Goal: Task Accomplishment & Management: Manage account settings

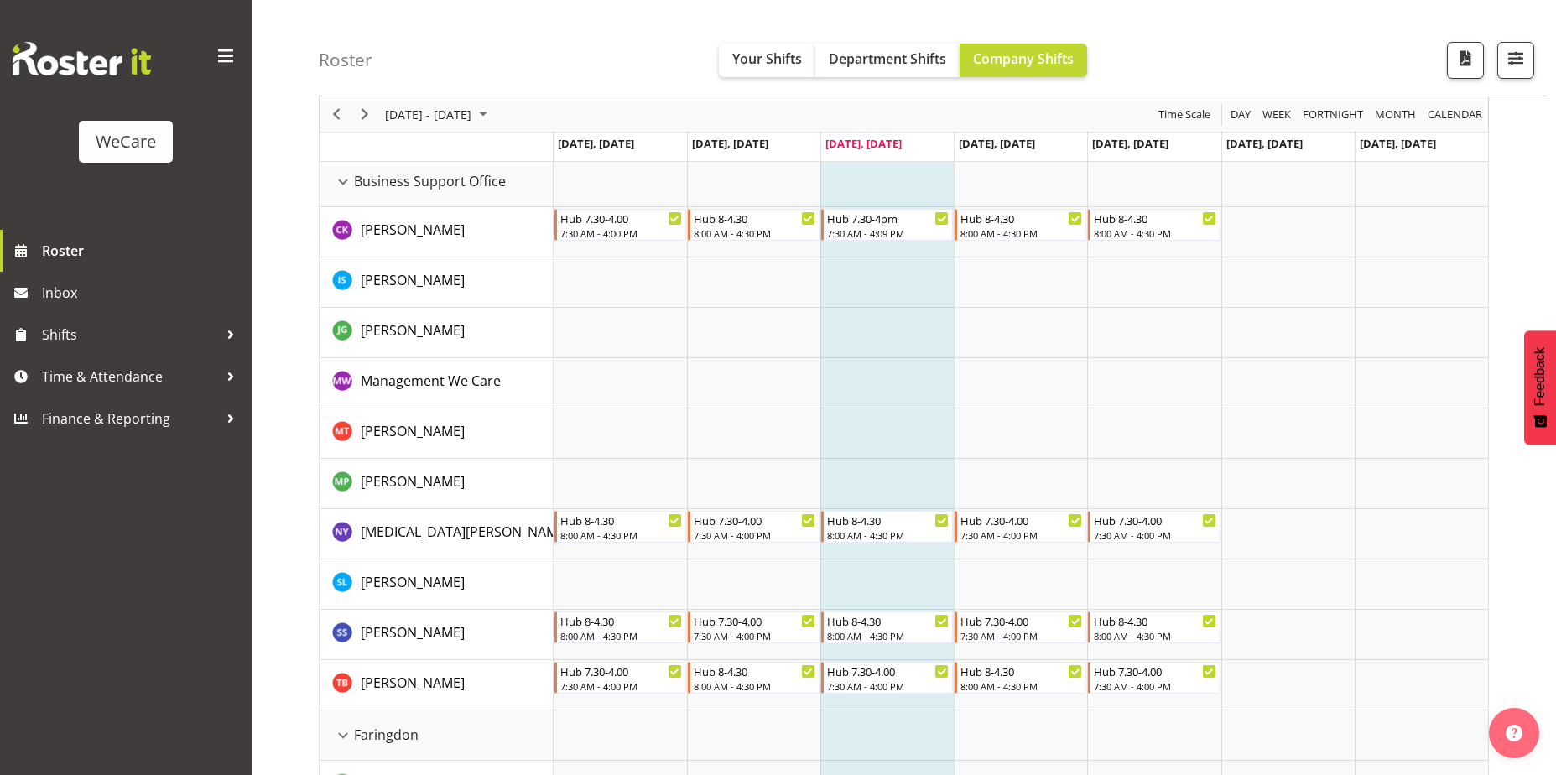
scroll to position [84, 0]
click at [1516, 55] on span "button" at bounding box center [1516, 58] width 22 height 22
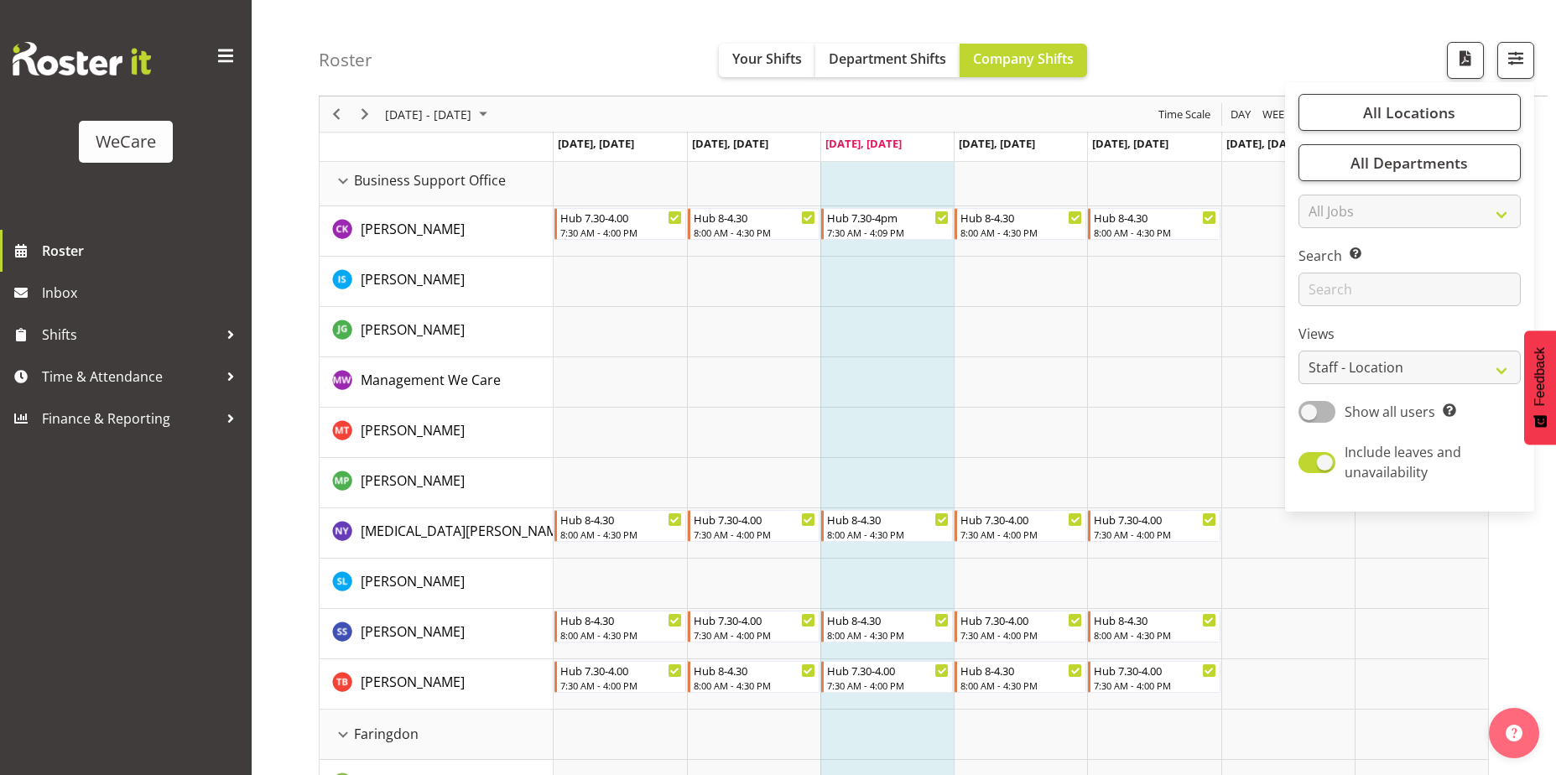
click at [1389, 34] on div "Roster Your Shifts Department Shifts Company Shifts All Locations Clear Busines…" at bounding box center [933, 48] width 1229 height 96
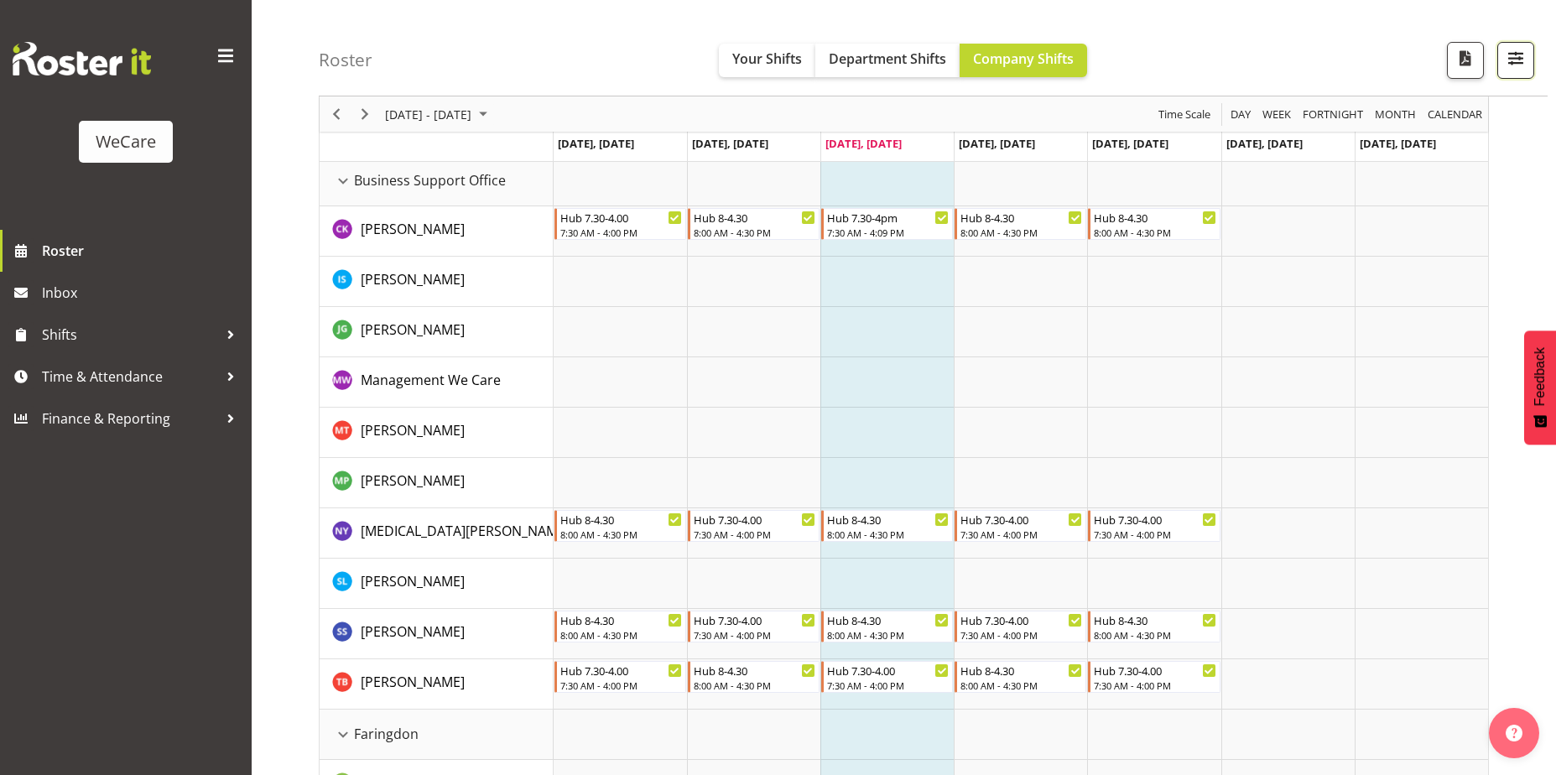
click at [1523, 63] on span "button" at bounding box center [1516, 58] width 22 height 22
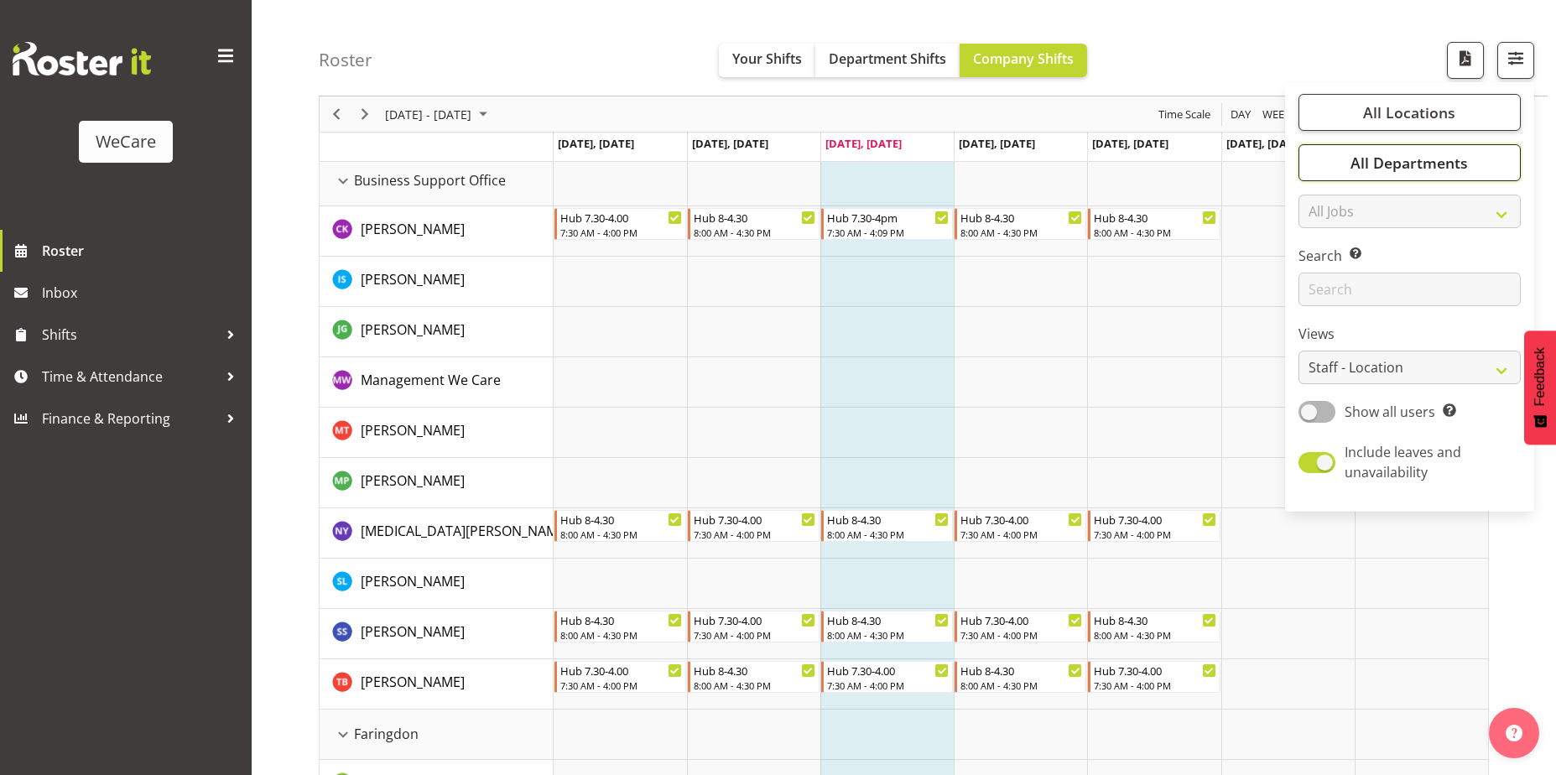
click at [1470, 149] on button "All Departments" at bounding box center [1409, 162] width 222 height 37
click at [1480, 103] on button "All Locations" at bounding box center [1409, 112] width 222 height 37
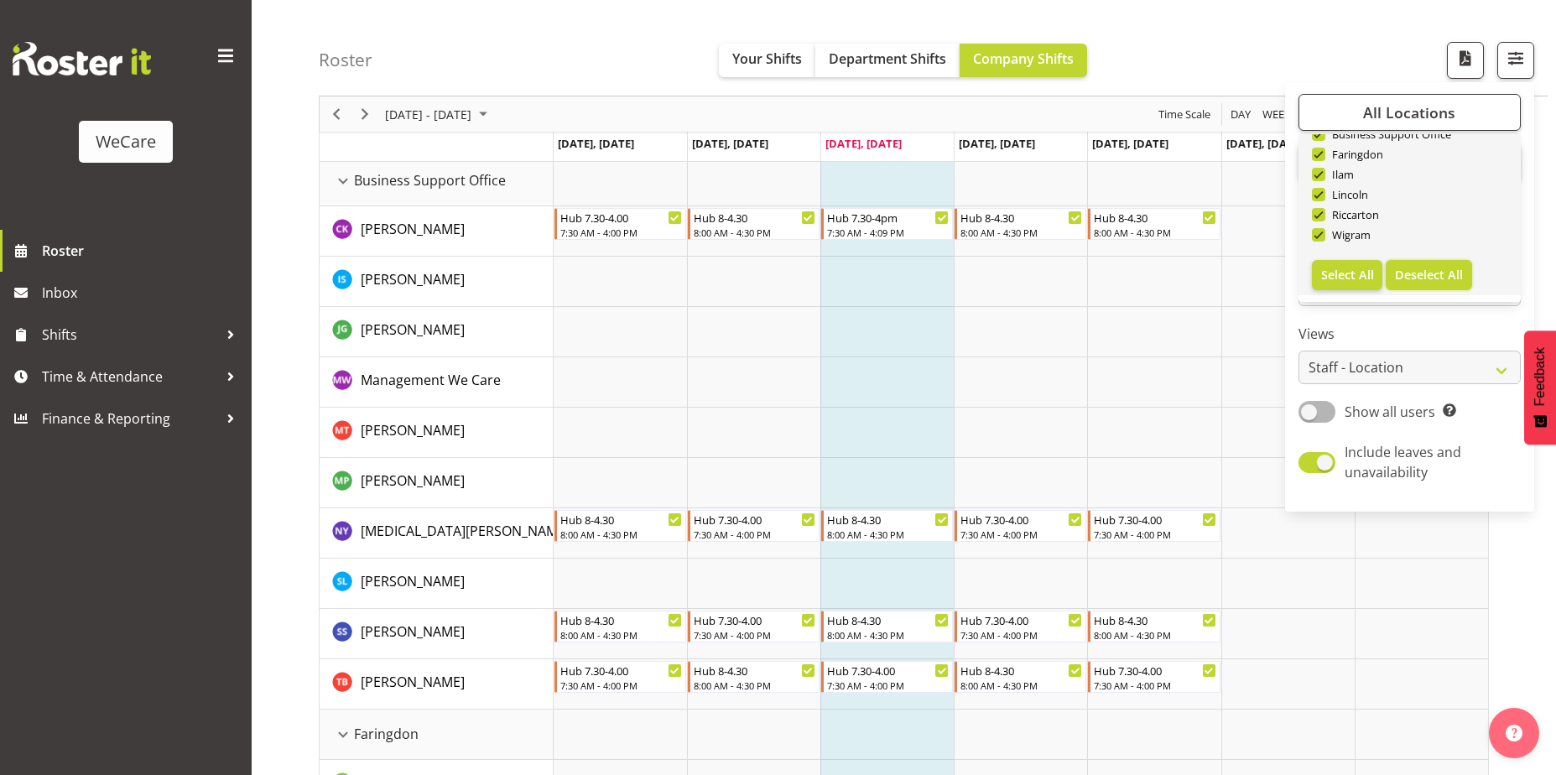
click at [1450, 270] on span "Deselect All" at bounding box center [1429, 275] width 68 height 16
checkbox input "false"
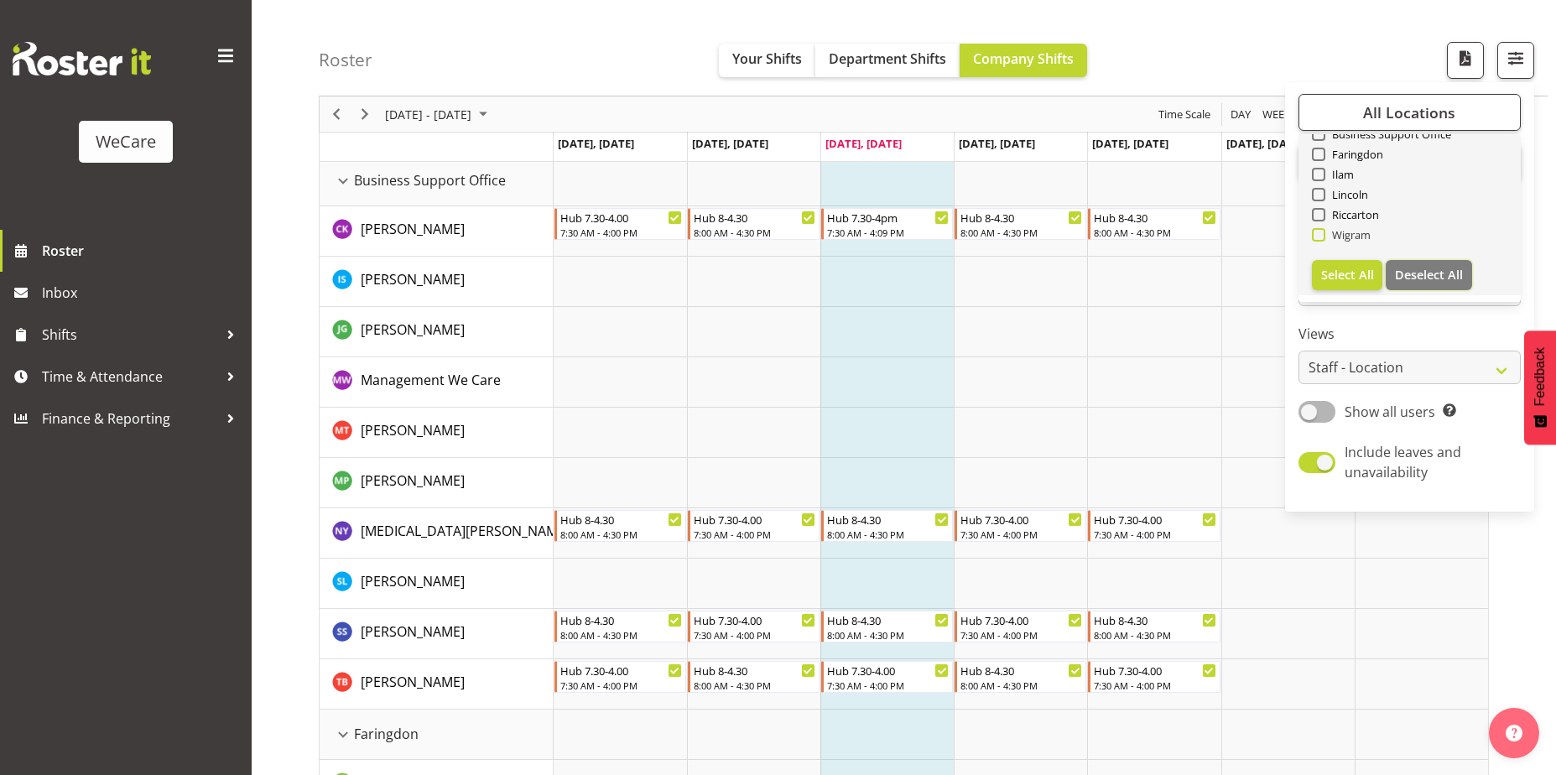
checkbox input "false"
click at [1317, 233] on span at bounding box center [1318, 234] width 13 height 13
click at [1317, 233] on input "Wigram" at bounding box center [1317, 235] width 11 height 11
checkbox input "true"
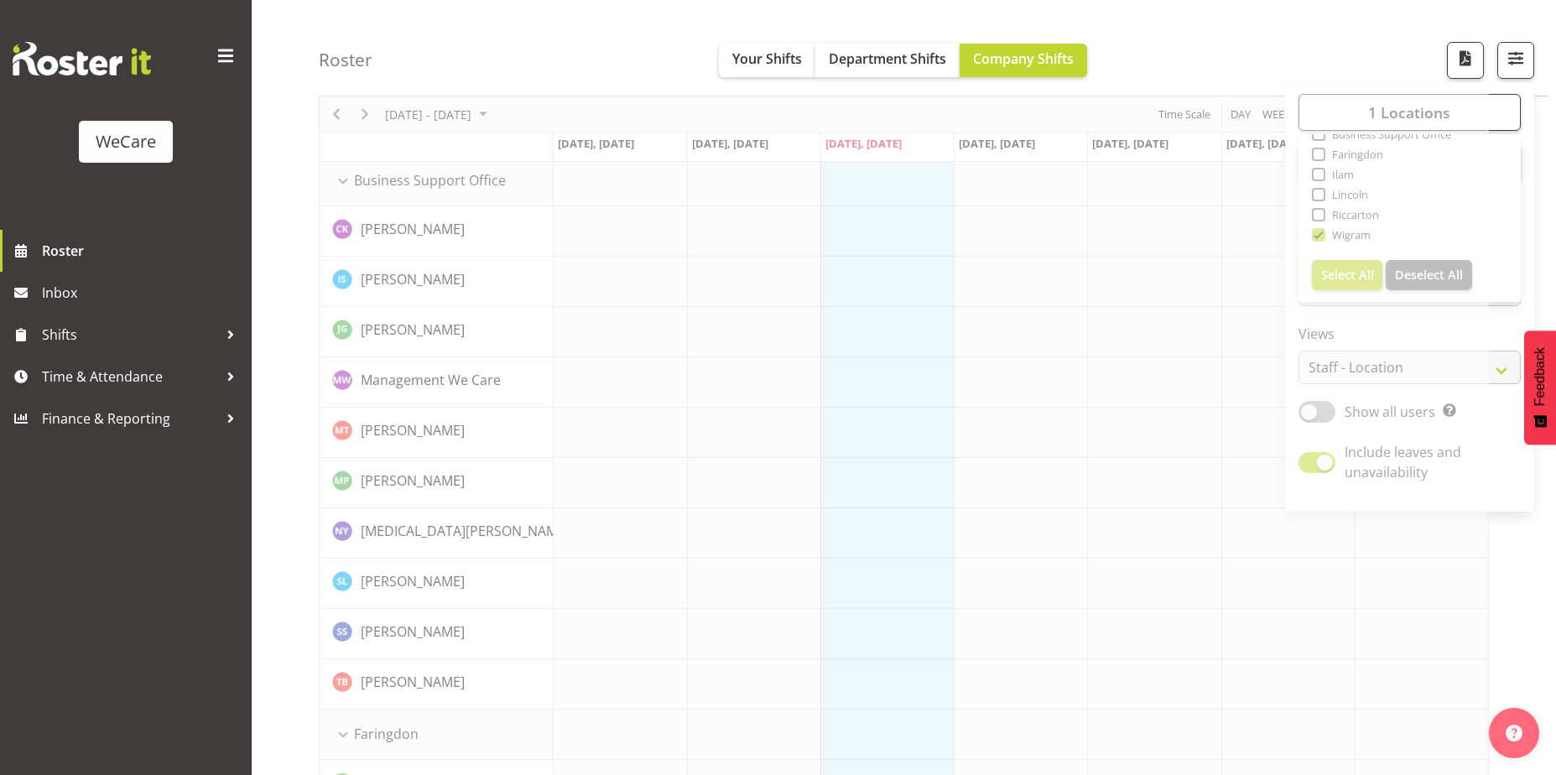
click at [1357, 34] on div "Roster Your Shifts Department Shifts Company Shifts 1 Locations Clear Business …" at bounding box center [933, 48] width 1229 height 96
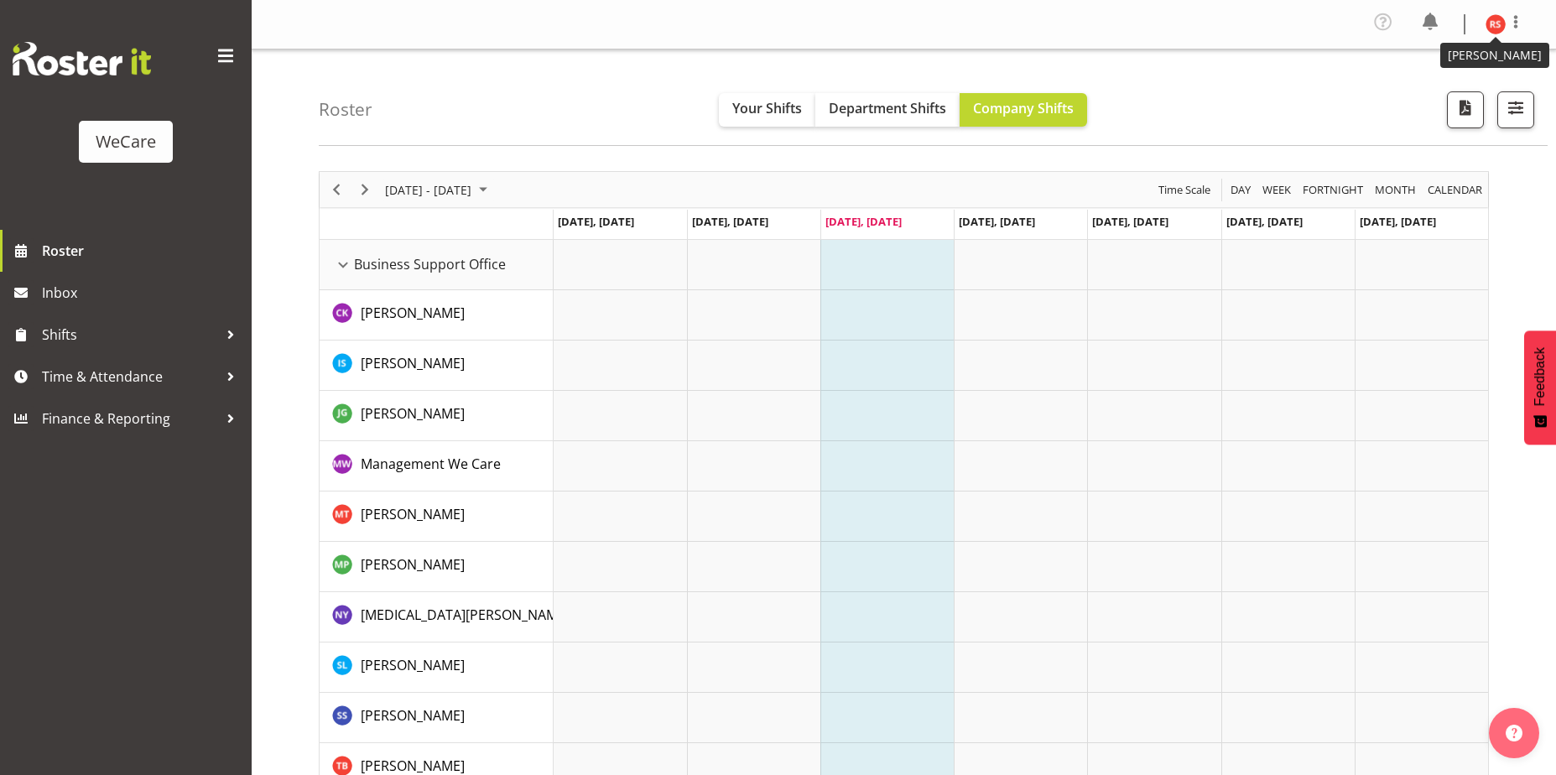
click at [1499, 26] on img at bounding box center [1495, 24] width 20 height 20
click at [1412, 88] on link "Log Out" at bounding box center [1445, 92] width 161 height 30
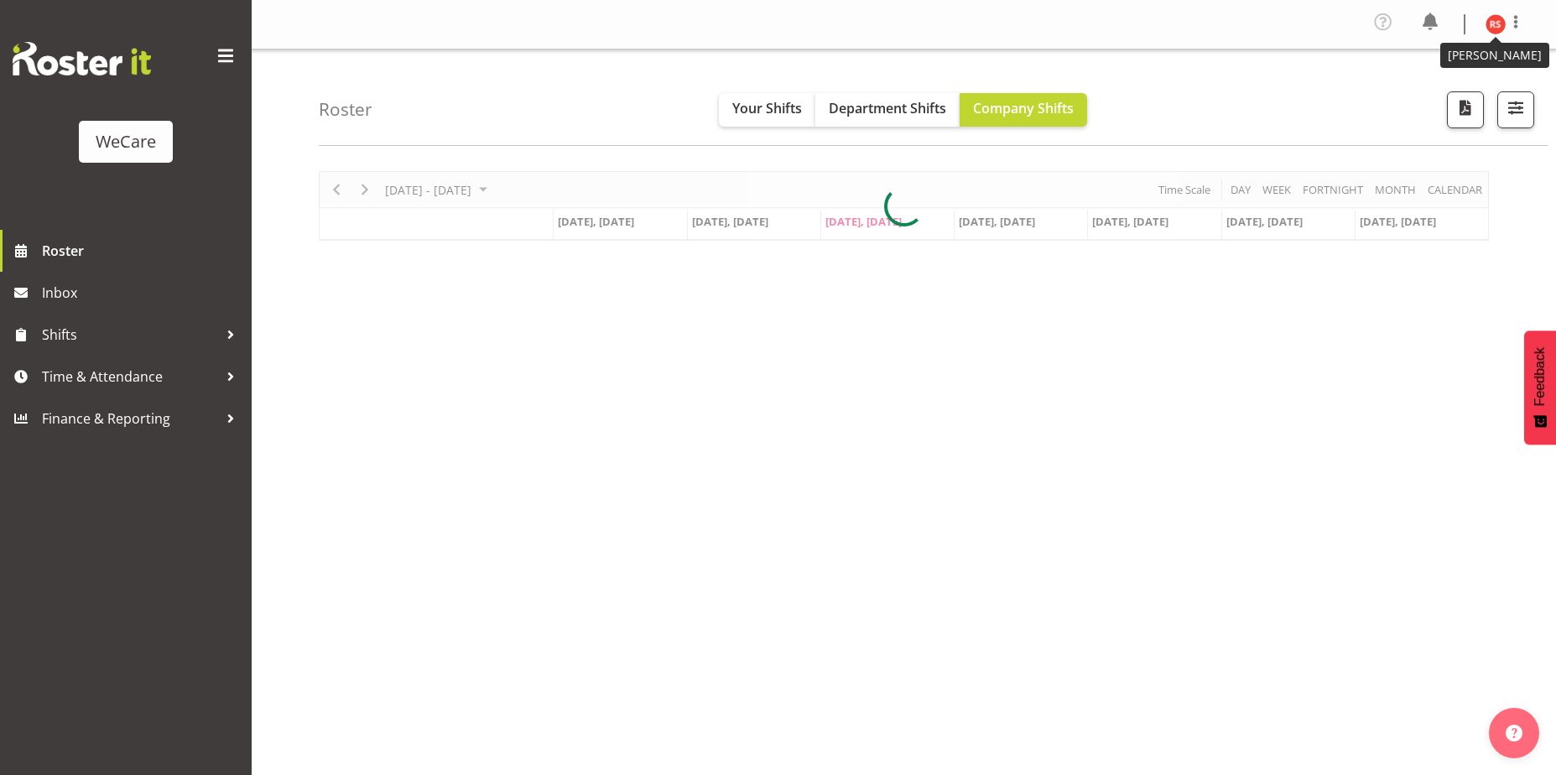
click at [1492, 23] on img at bounding box center [1495, 24] width 20 height 20
click at [1419, 104] on link "Log Out" at bounding box center [1445, 92] width 161 height 30
